Goal: Task Accomplishment & Management: Use online tool/utility

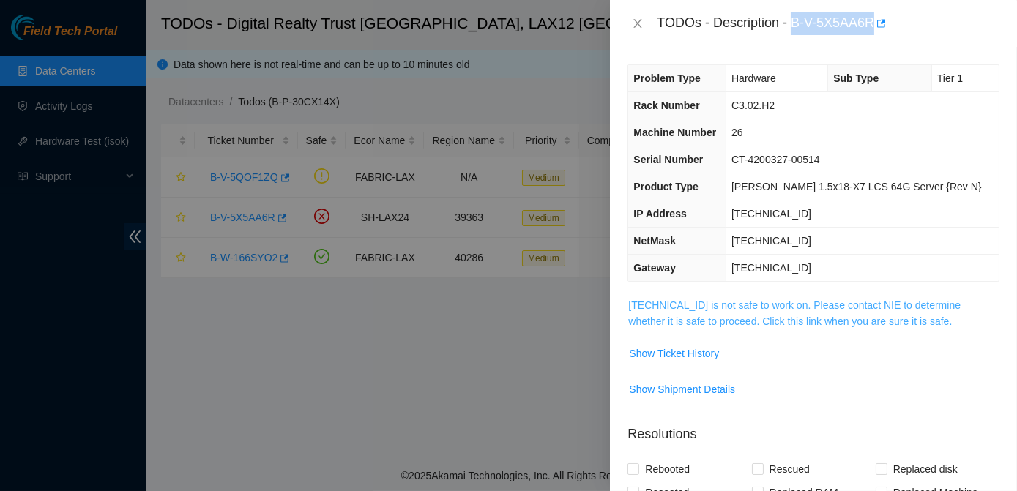
click at [712, 320] on link "[TECHNICAL_ID] is not safe to work on. Please contact NIE to determine whether …" at bounding box center [794, 314] width 333 height 28
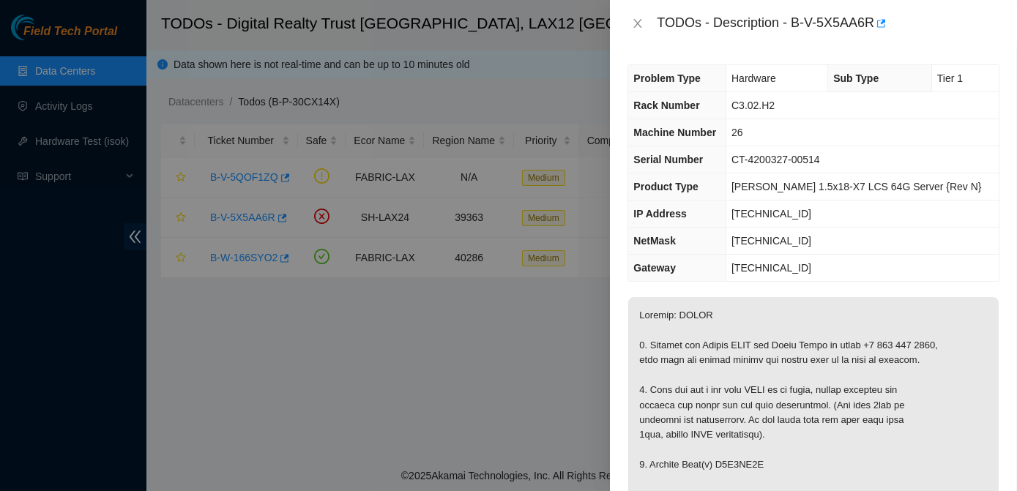
click at [318, 171] on div at bounding box center [508, 245] width 1017 height 491
click at [643, 24] on icon "close" at bounding box center [638, 24] width 12 height 12
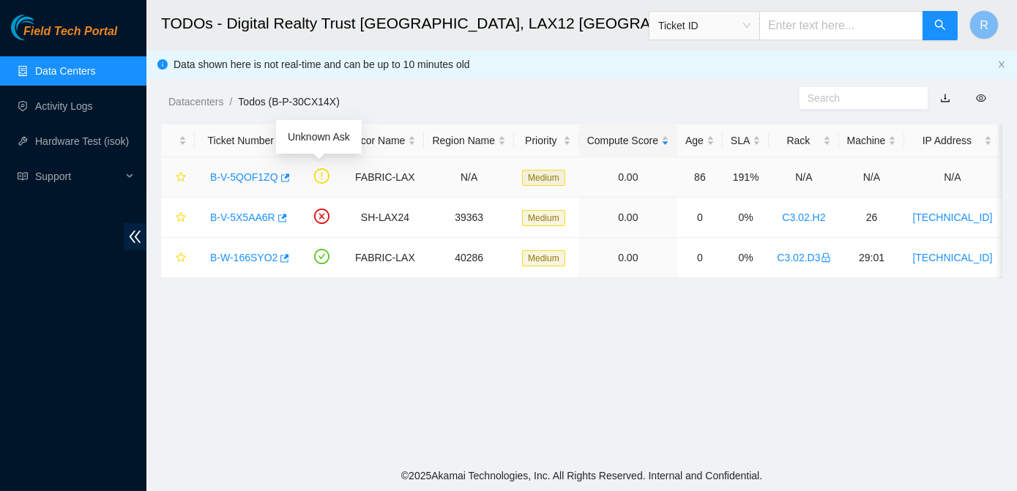
click at [319, 174] on icon "exclamation-circle" at bounding box center [321, 175] width 15 height 15
click at [259, 177] on link "B-V-5QOF1ZQ" at bounding box center [244, 177] width 68 height 12
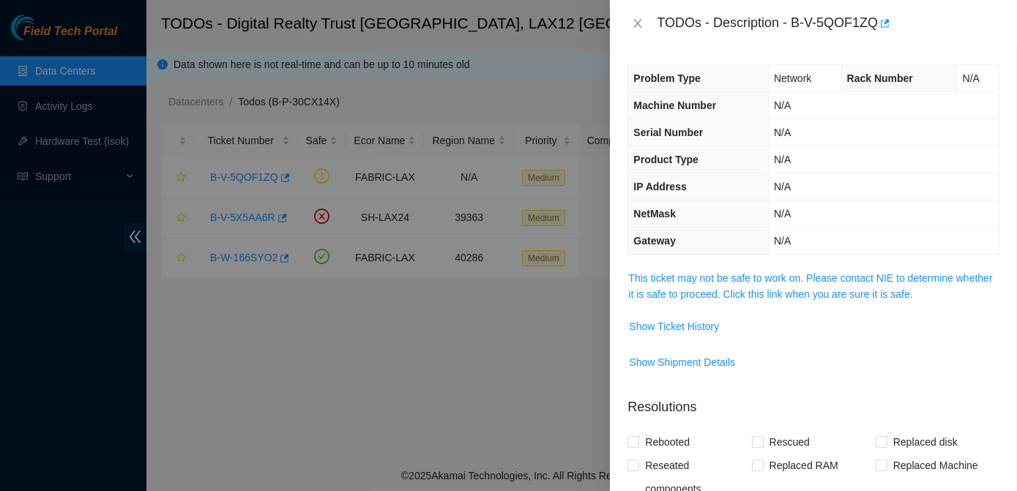
click at [680, 300] on span "This ticket may not be safe to work on. Please contact NIE to determine whether…" at bounding box center [813, 286] width 371 height 32
click at [701, 284] on span "This ticket may not be safe to work on. Please contact NIE to determine whether…" at bounding box center [813, 286] width 371 height 32
click at [689, 296] on link "This ticket may not be safe to work on. Please contact NIE to determine whether…" at bounding box center [810, 286] width 364 height 28
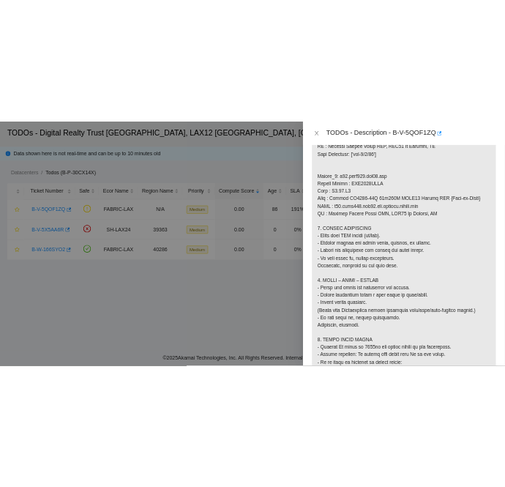
scroll to position [1085, 0]
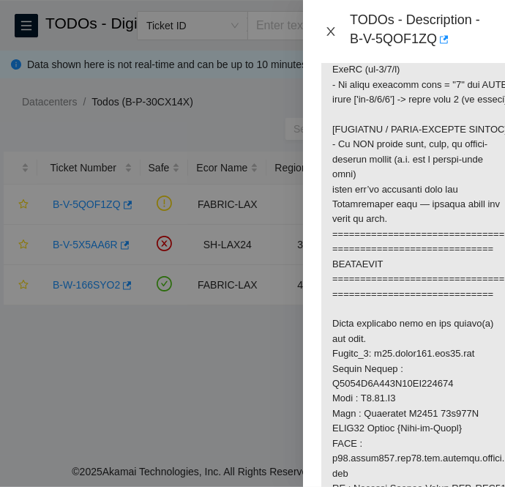
click at [332, 29] on icon "close" at bounding box center [331, 32] width 12 height 12
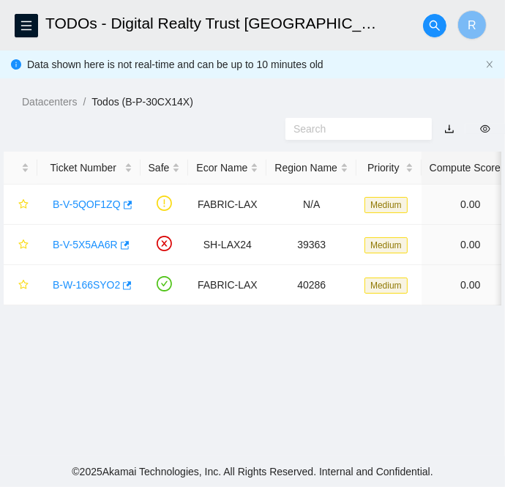
scroll to position [439, 0]
drag, startPoint x: 45, startPoint y: 207, endPoint x: 129, endPoint y: 204, distance: 84.3
click at [129, 204] on td "B-V-5QOF1ZQ" at bounding box center [88, 205] width 103 height 40
copy link "B-V-5QOF1ZQ"
click at [59, 212] on div "B-V-5QOF1ZQ" at bounding box center [88, 204] width 87 height 23
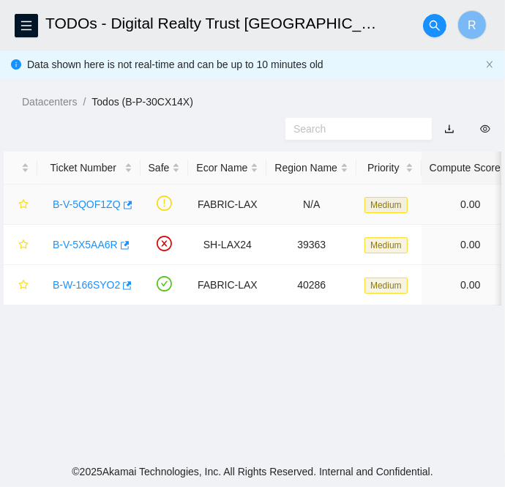
click at [72, 207] on link "B-V-5QOF1ZQ" at bounding box center [87, 204] width 68 height 12
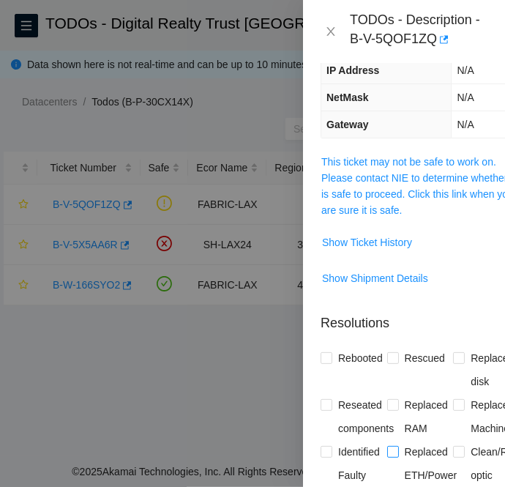
scroll to position [159, 0]
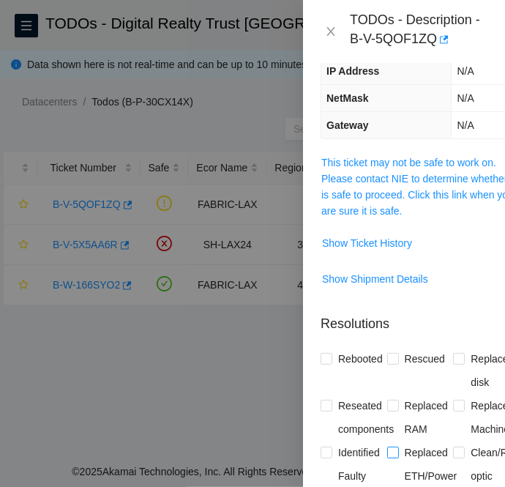
click at [432, 174] on link "This ticket may not be safe to work on. Please contact NIE to determine whether…" at bounding box center [419, 187] width 194 height 60
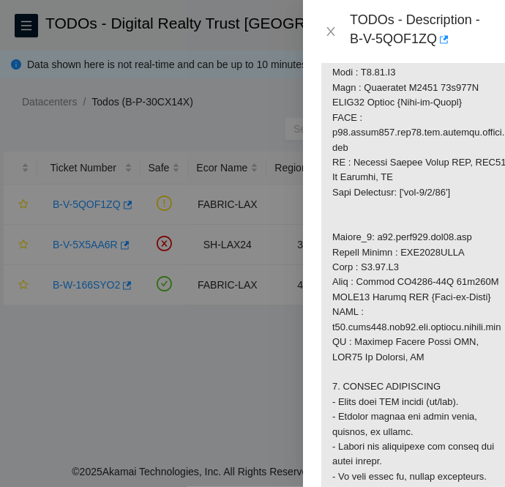
scroll to position [1412, 0]
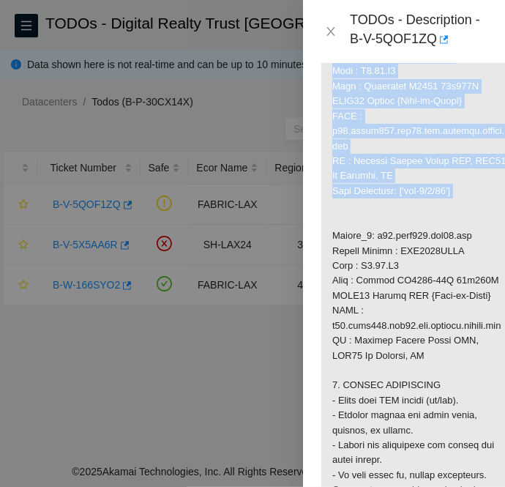
drag, startPoint x: 330, startPoint y: 141, endPoint x: 475, endPoint y: 308, distance: 220.6
click at [475, 308] on p at bounding box center [421, 101] width 198 height 2400
copy p "Router_1: r15.spine101.lax01.fab Serial Number : R3250B2F041B13GD200084 Rack : …"
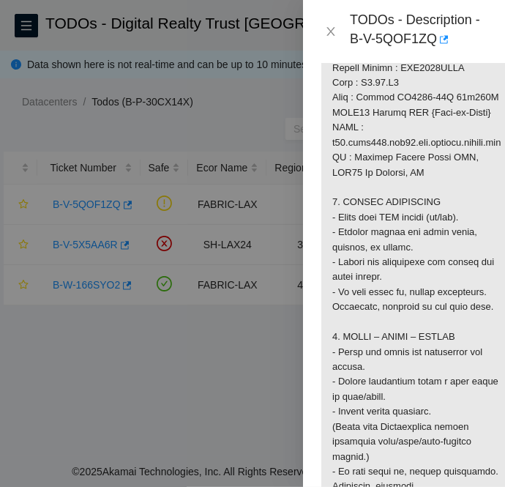
scroll to position [1596, 0]
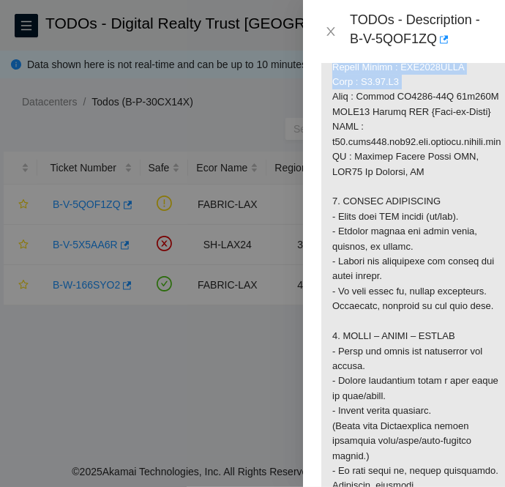
drag, startPoint x: 330, startPoint y: 163, endPoint x: 447, endPoint y: 198, distance: 121.7
copy p "Router_2: r02.leaf102.lax01.fab Serial Number : AAA2319AAAJ Rack : C3.02.A6"
drag, startPoint x: 364, startPoint y: 217, endPoint x: 382, endPoint y: 197, distance: 27.0
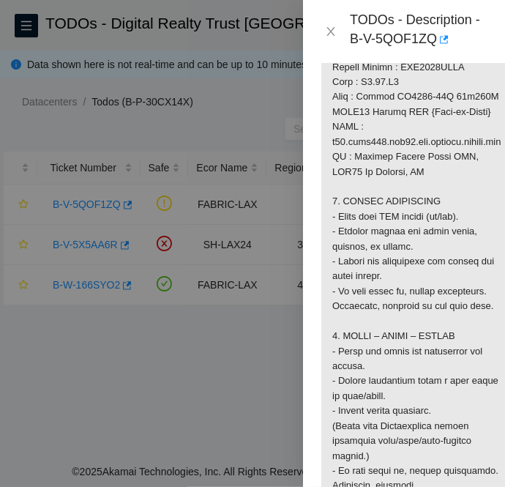
drag, startPoint x: 382, startPoint y: 197, endPoint x: 432, endPoint y: 215, distance: 53.1
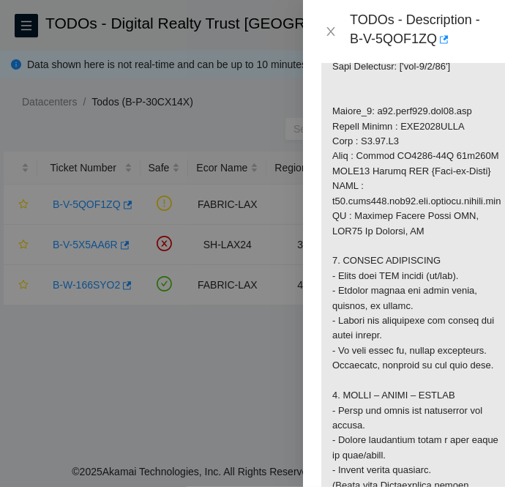
scroll to position [1535, 0]
